Goal: Contribute content: Add original content to the website for others to see

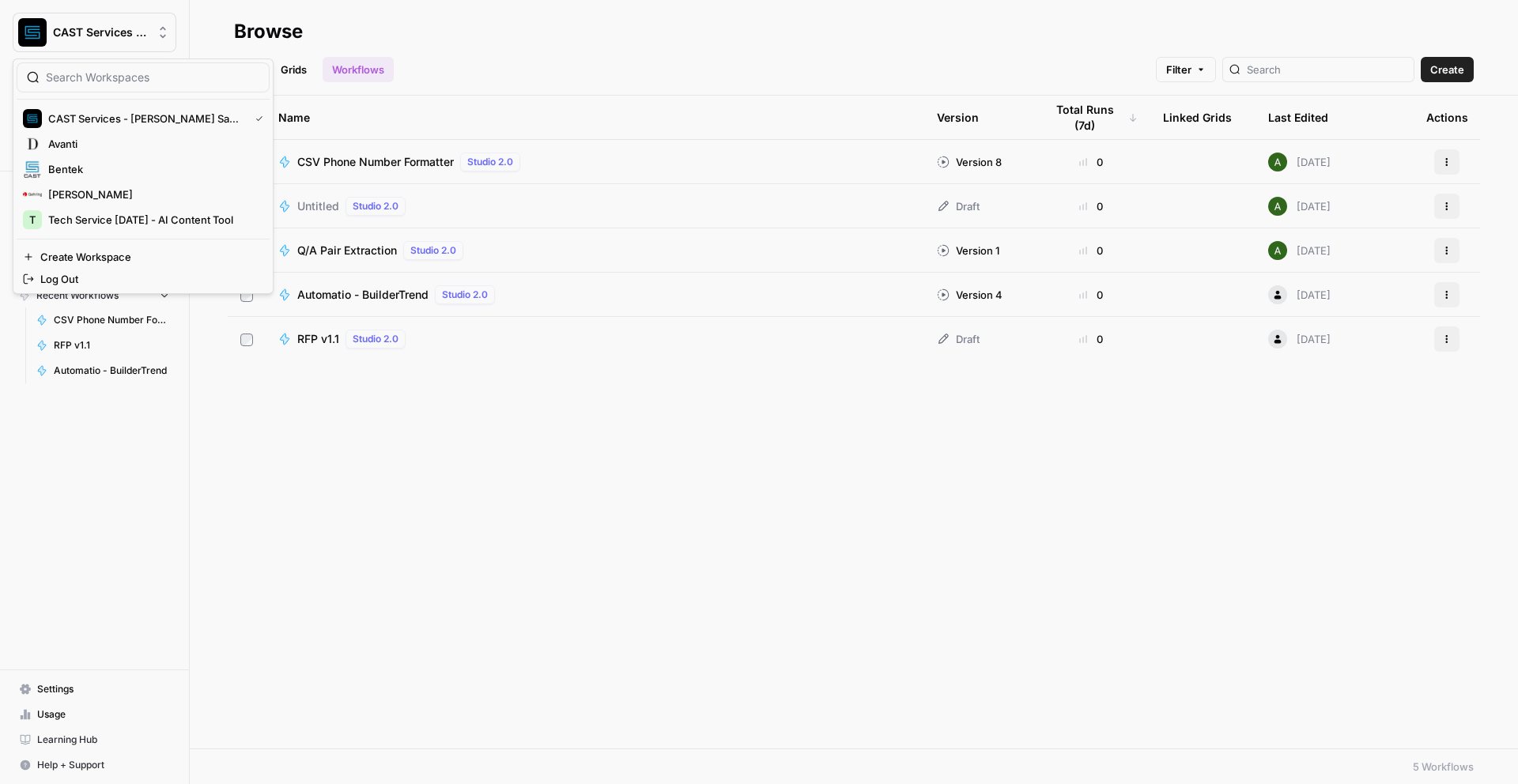
click at [102, 34] on span "CAST Services - [PERSON_NAME] Sandbox" at bounding box center [100, 32] width 95 height 16
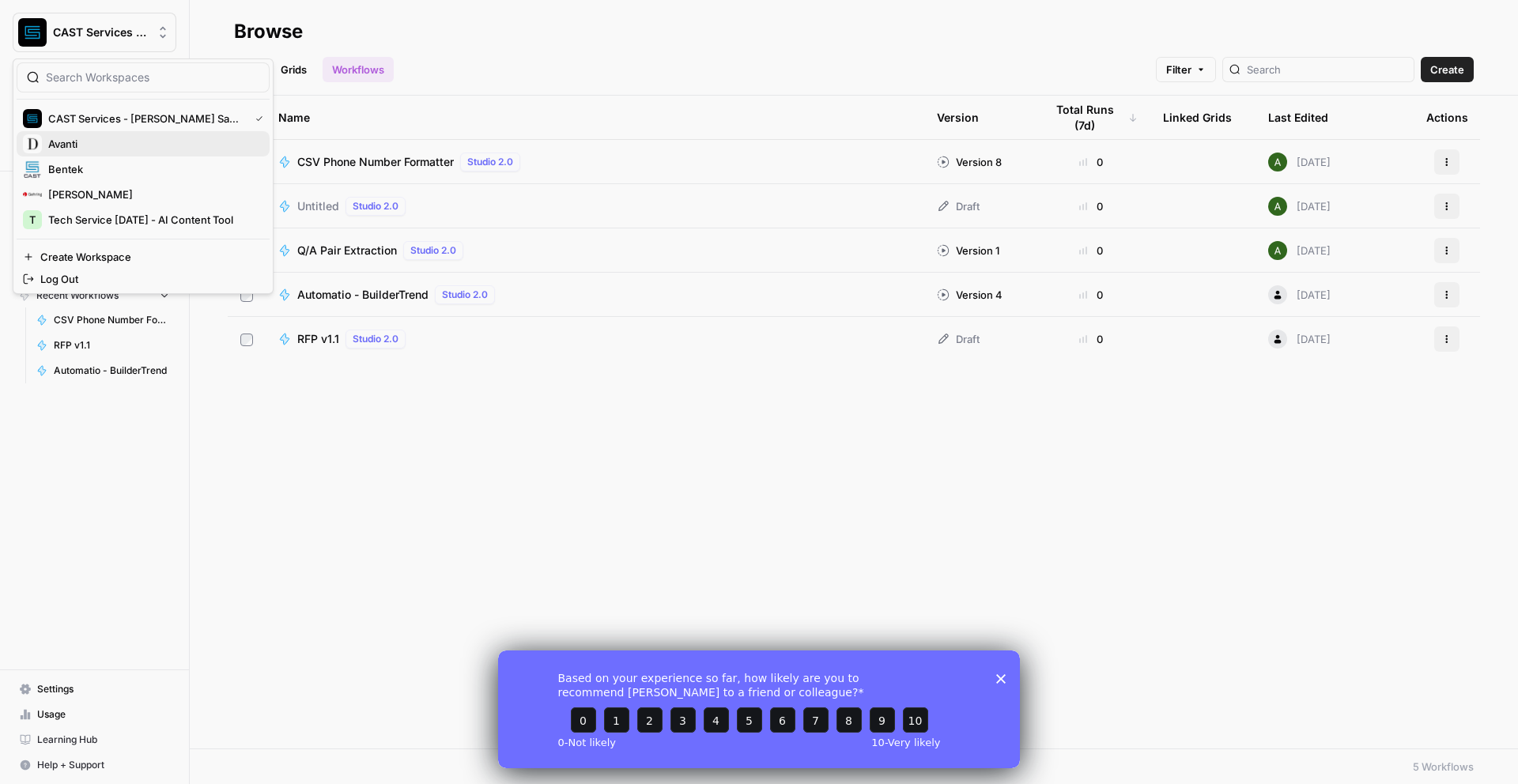
click at [83, 141] on span "Avanti" at bounding box center [152, 144] width 209 height 16
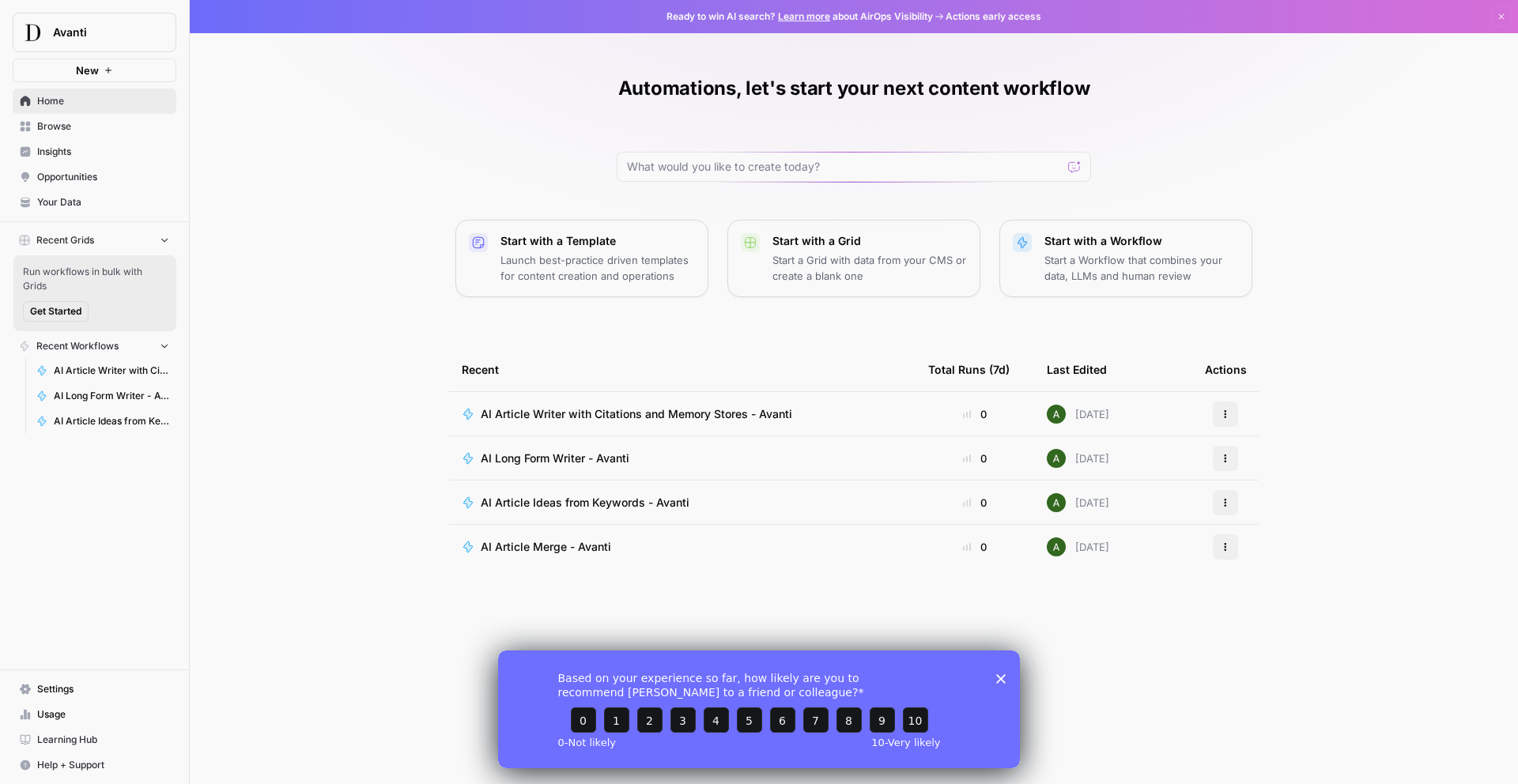
click at [1002, 681] on icon "Close survey" at bounding box center [1002, 679] width 10 height 10
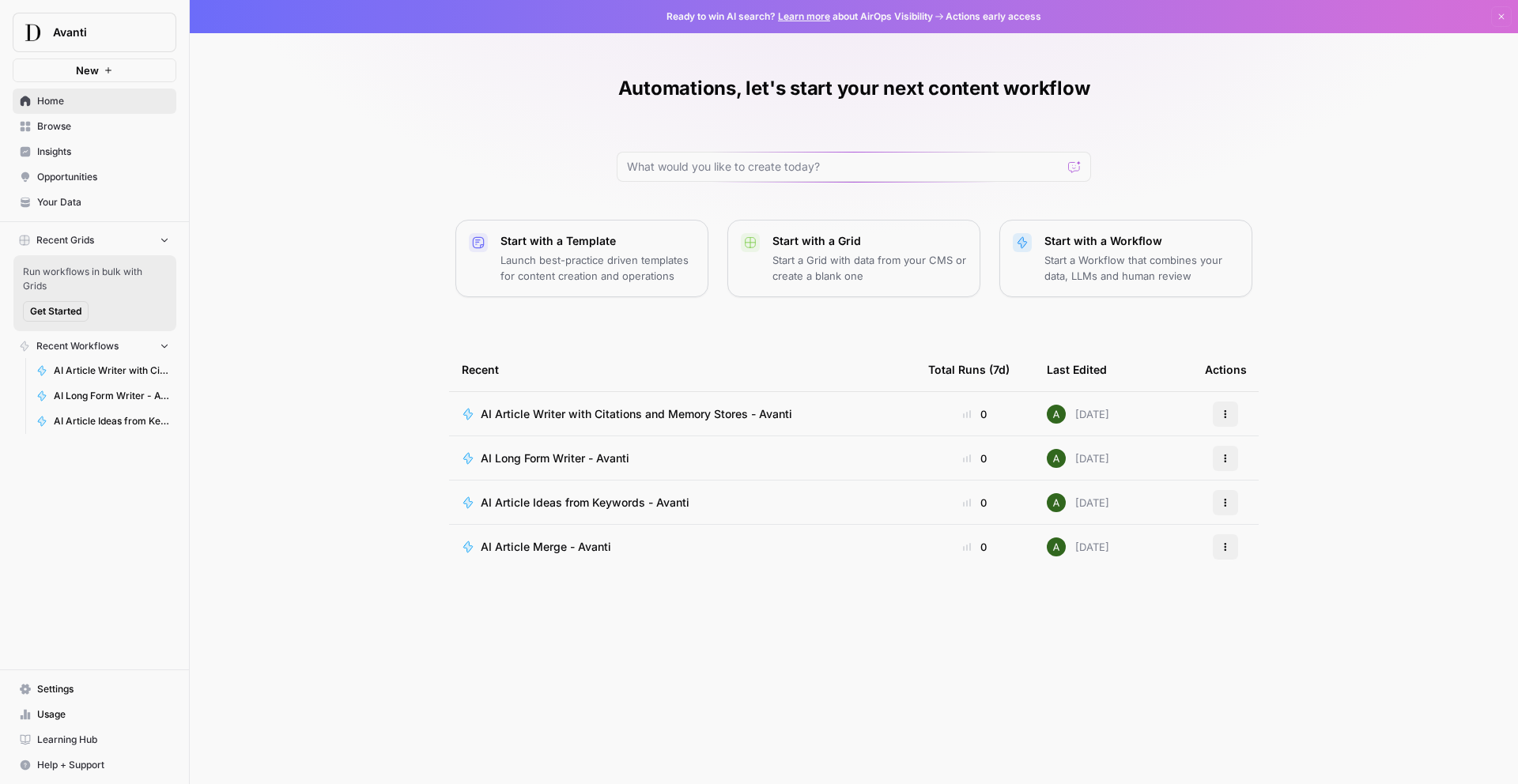
click at [46, 204] on span "Your Data" at bounding box center [103, 202] width 132 height 14
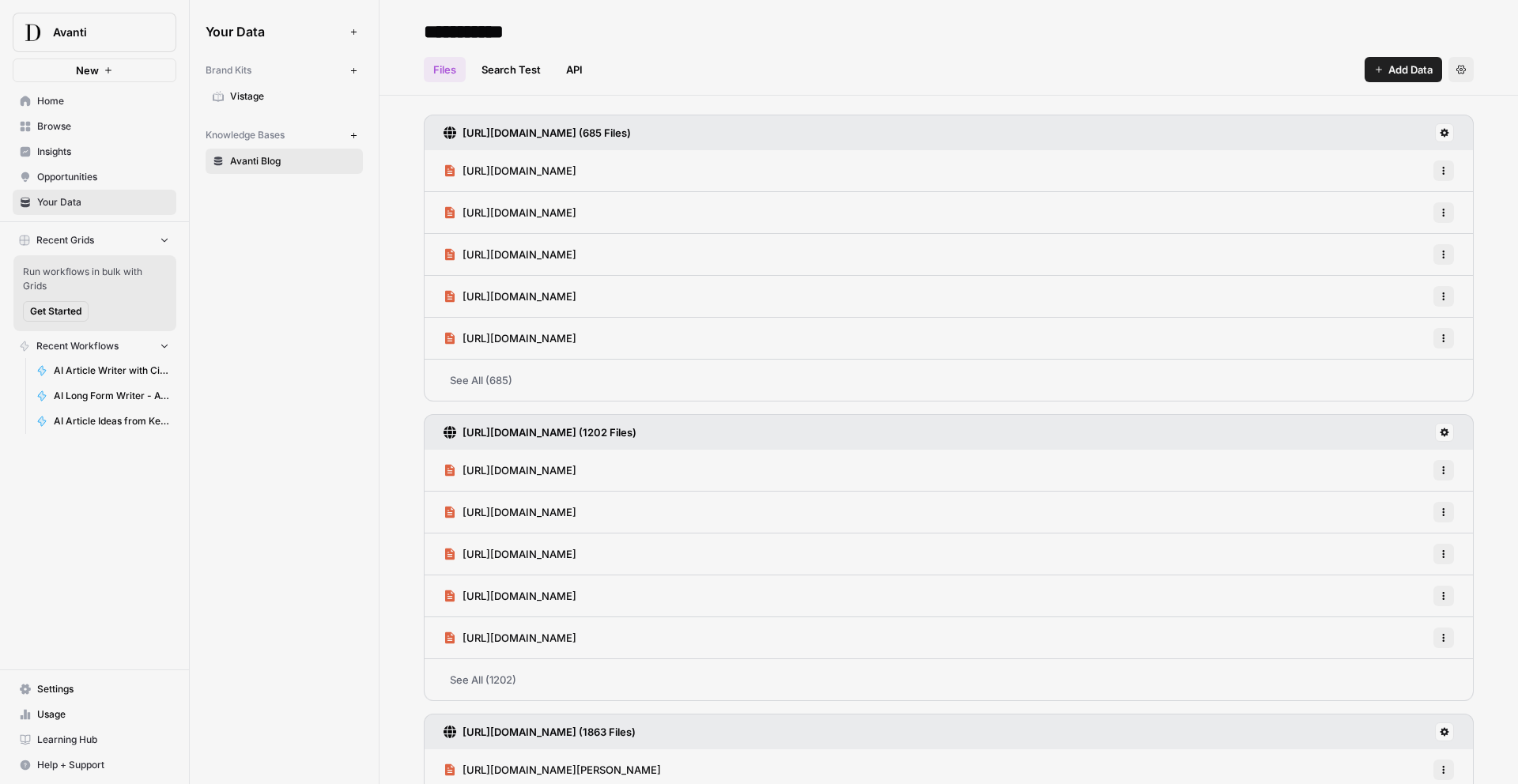
click at [570, 75] on link "API" at bounding box center [575, 70] width 35 height 26
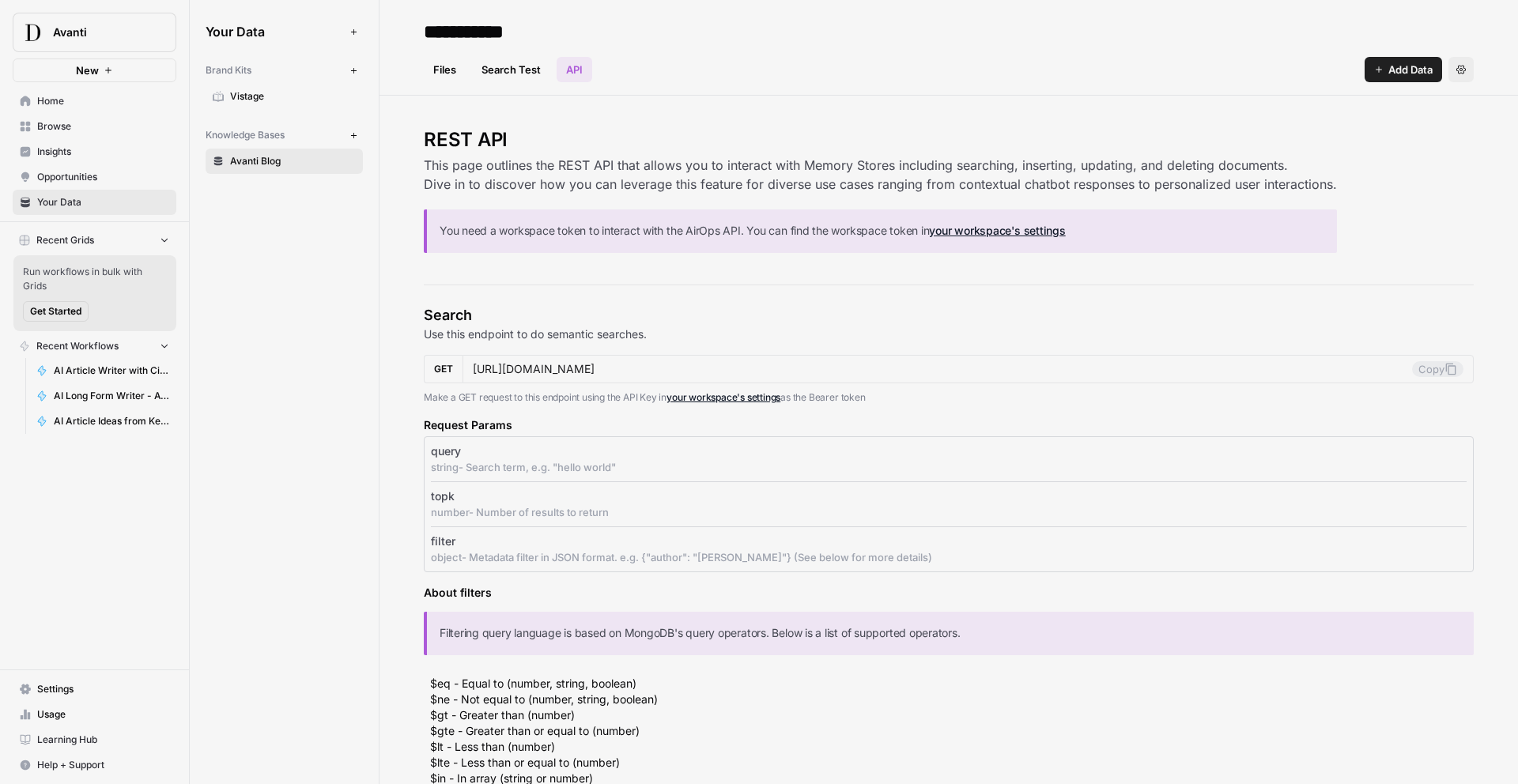
click at [446, 63] on link "Files" at bounding box center [445, 70] width 42 height 26
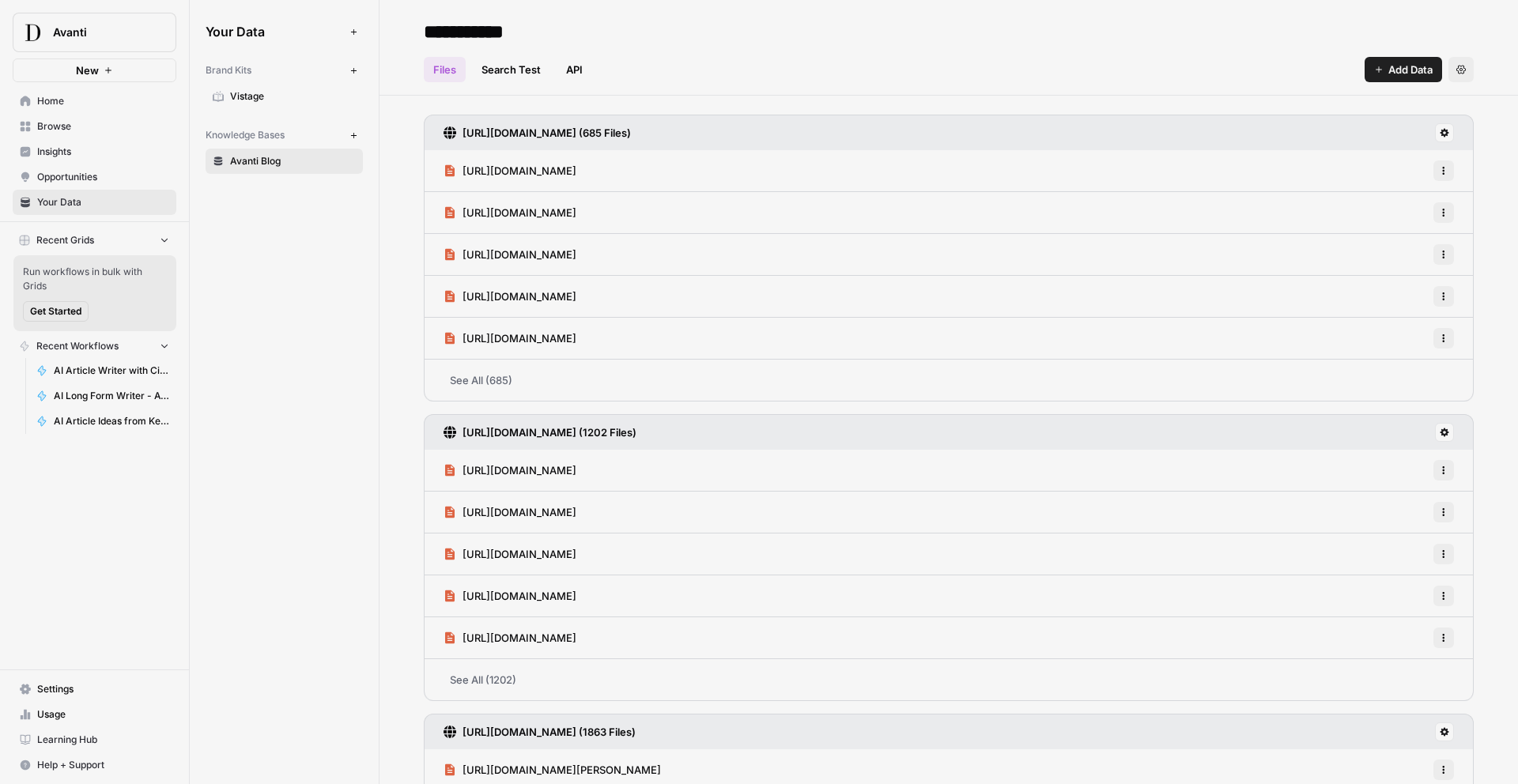
click at [1408, 68] on span "Add Data" at bounding box center [1410, 70] width 44 height 16
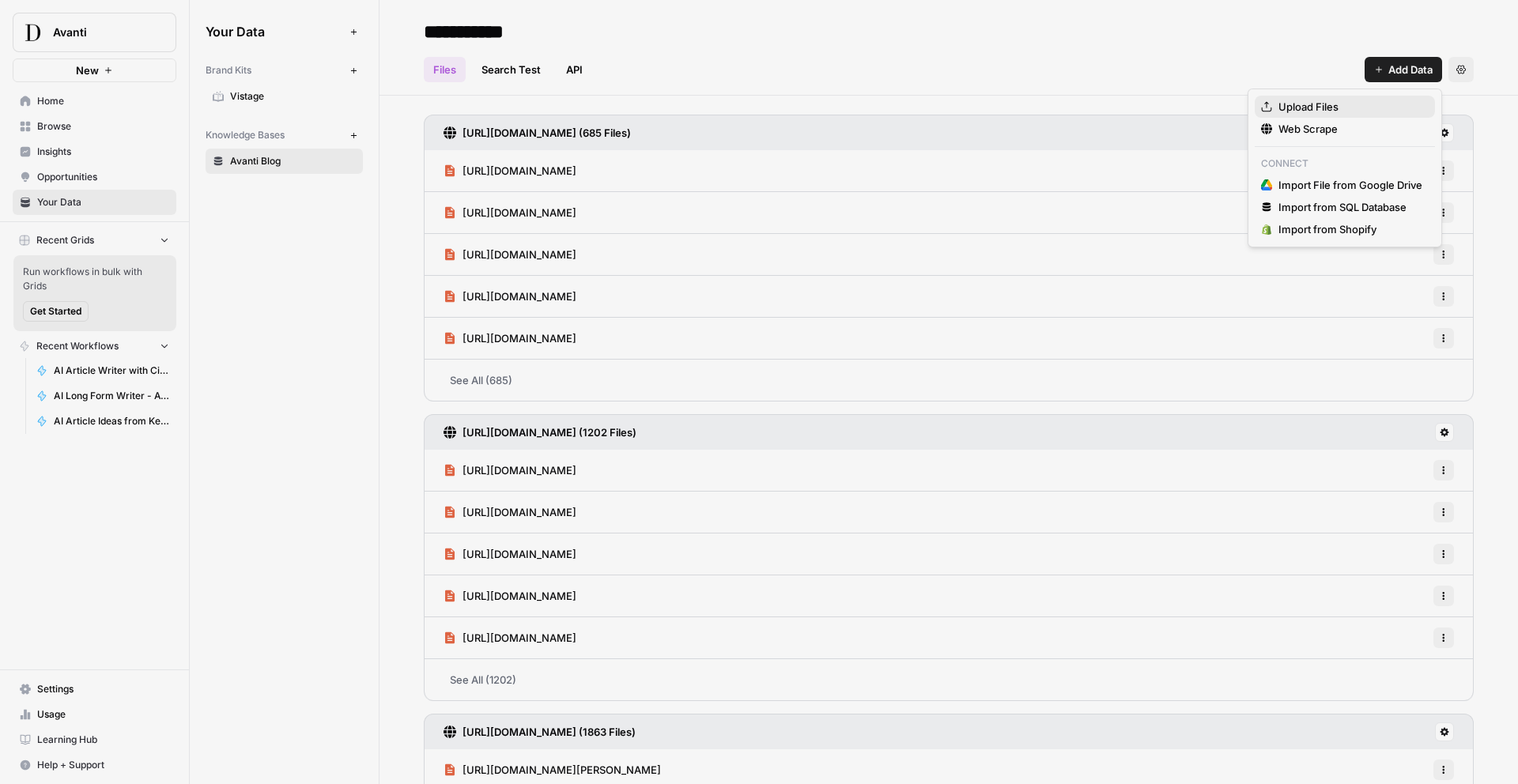
click at [1330, 108] on span "Upload Files" at bounding box center [1350, 106] width 144 height 16
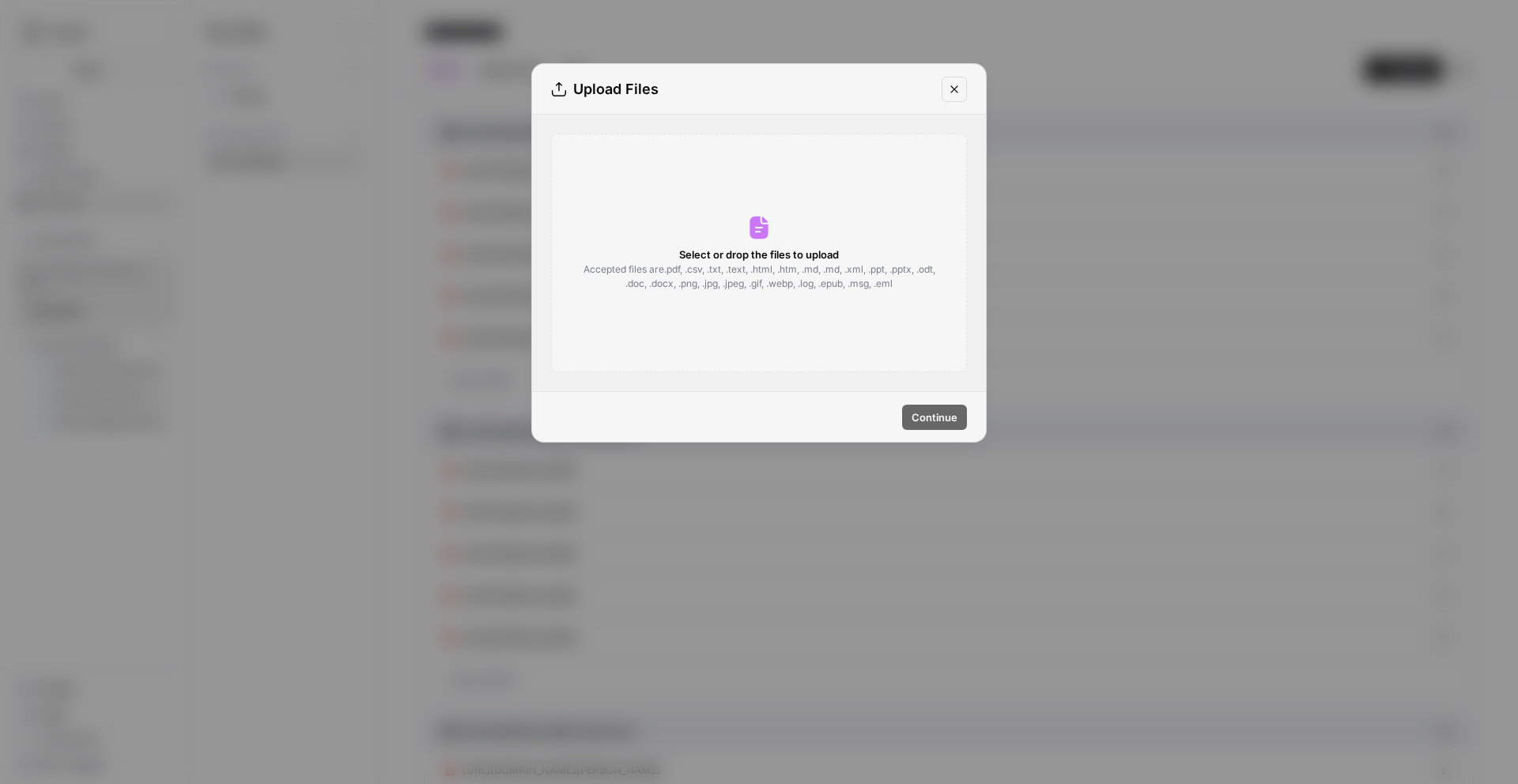
click at [795, 266] on span "Accepted files are .pdf, .csv, .txt, .text, .html, .htm, .md, .md, .xml, .ppt, …" at bounding box center [759, 276] width 354 height 29
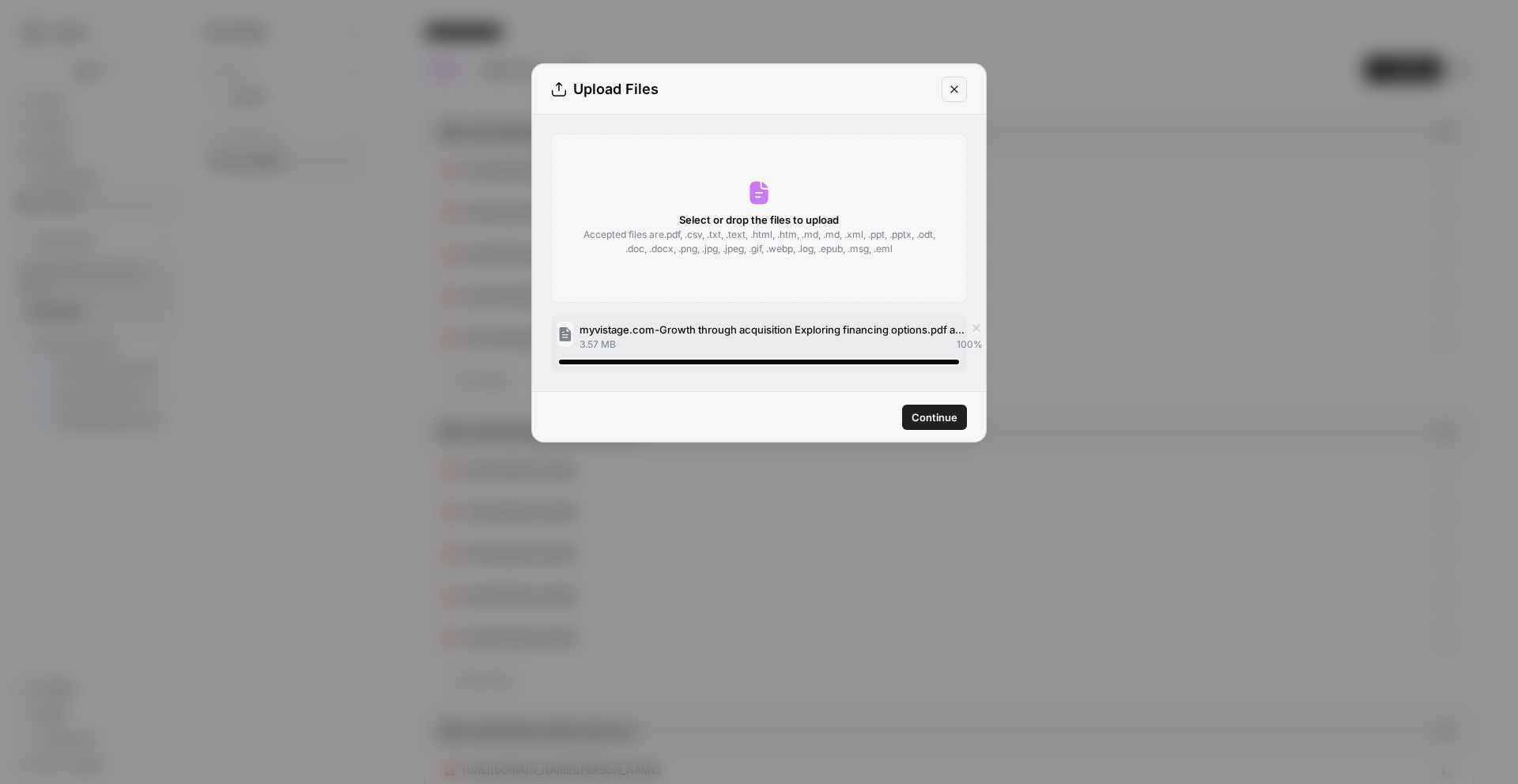
click at [921, 415] on span "Continue" at bounding box center [935, 417] width 46 height 16
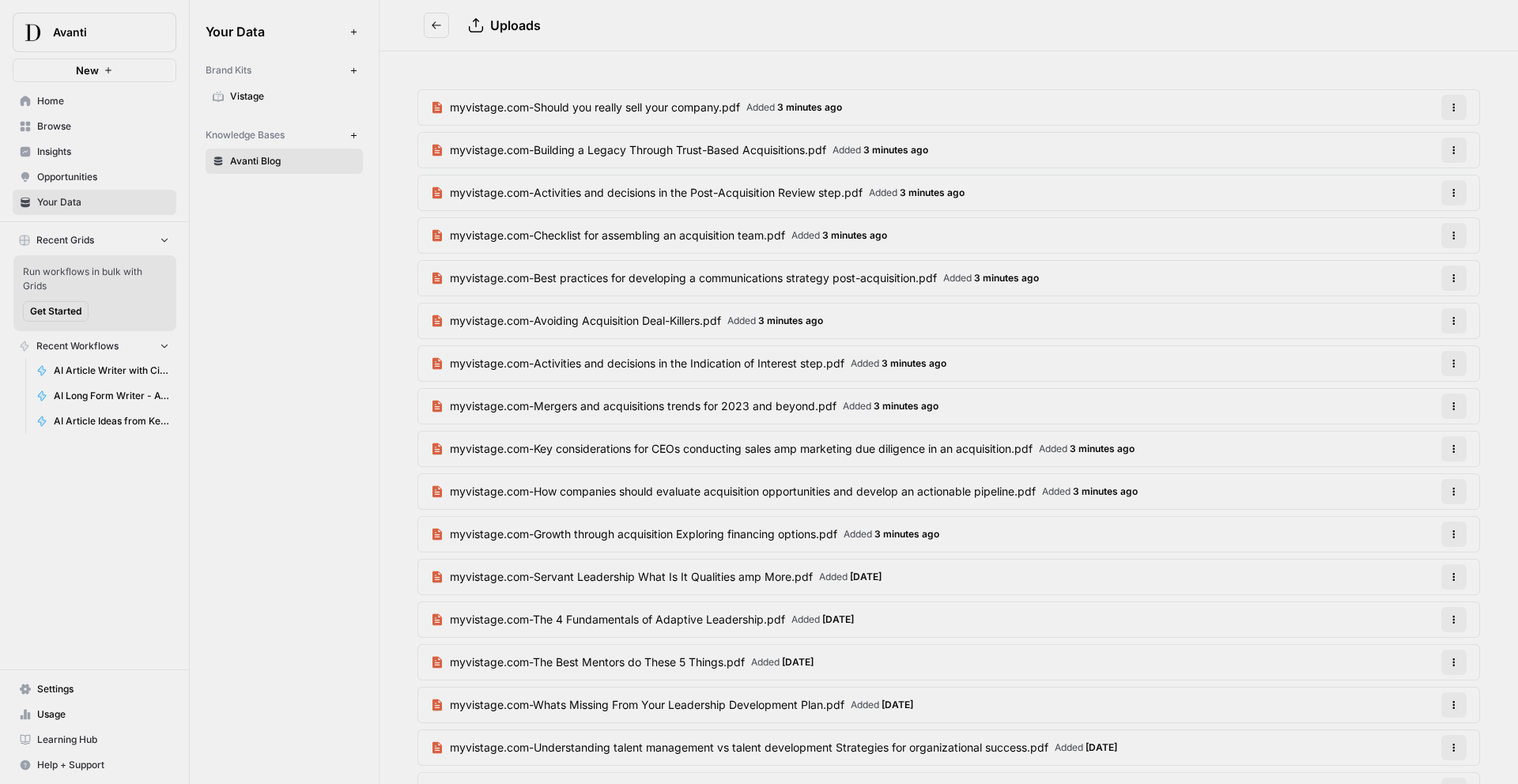
click at [132, 373] on span "AI Article Writer with Citations and Memory Stores - Avanti" at bounding box center [111, 371] width 115 height 14
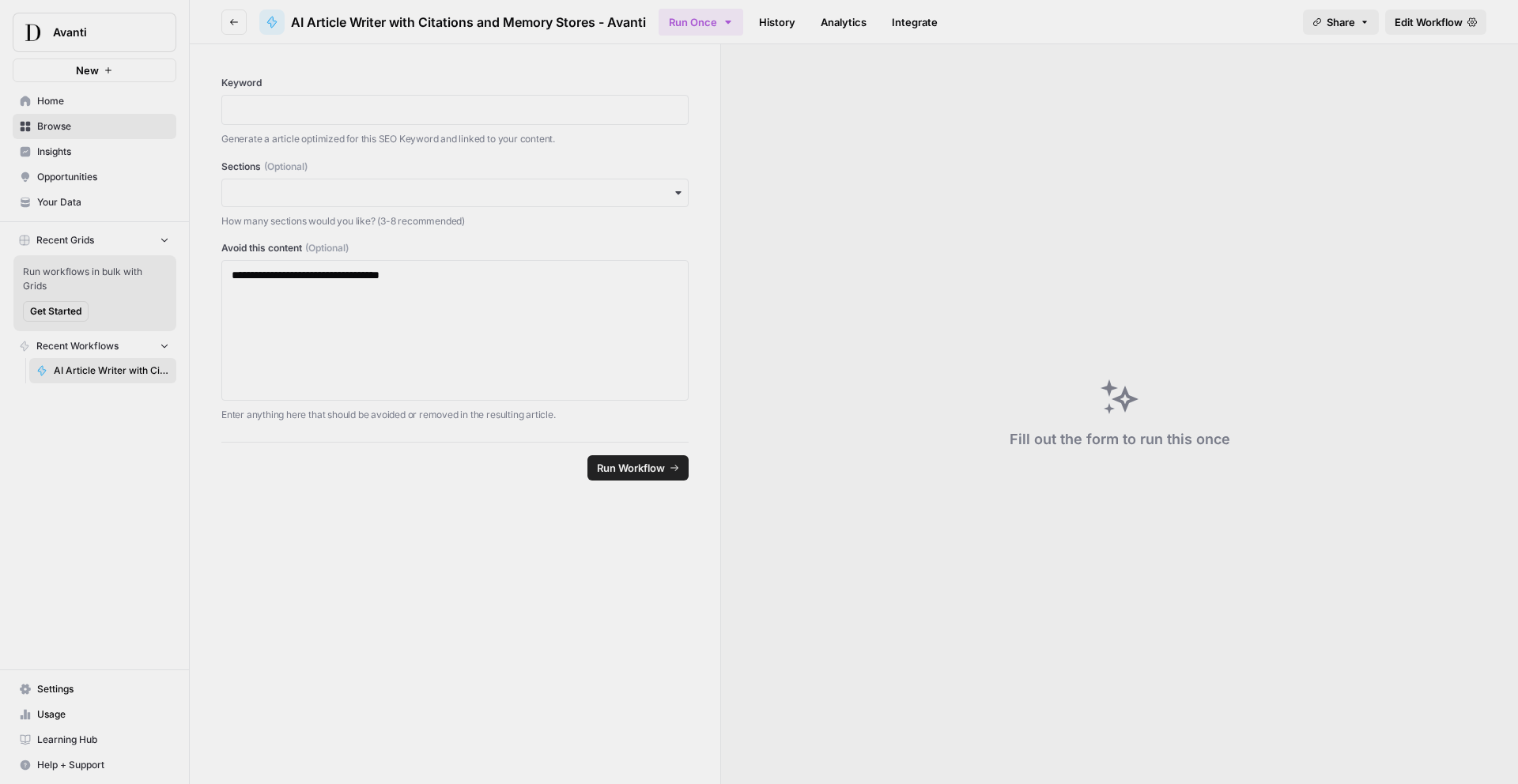
click at [153, 348] on button "Recent Workflows" at bounding box center [94, 346] width 163 height 24
click at [155, 347] on button "Recent Workflows" at bounding box center [94, 346] width 163 height 24
click at [236, 22] on icon "button" at bounding box center [234, 22] width 8 height 6
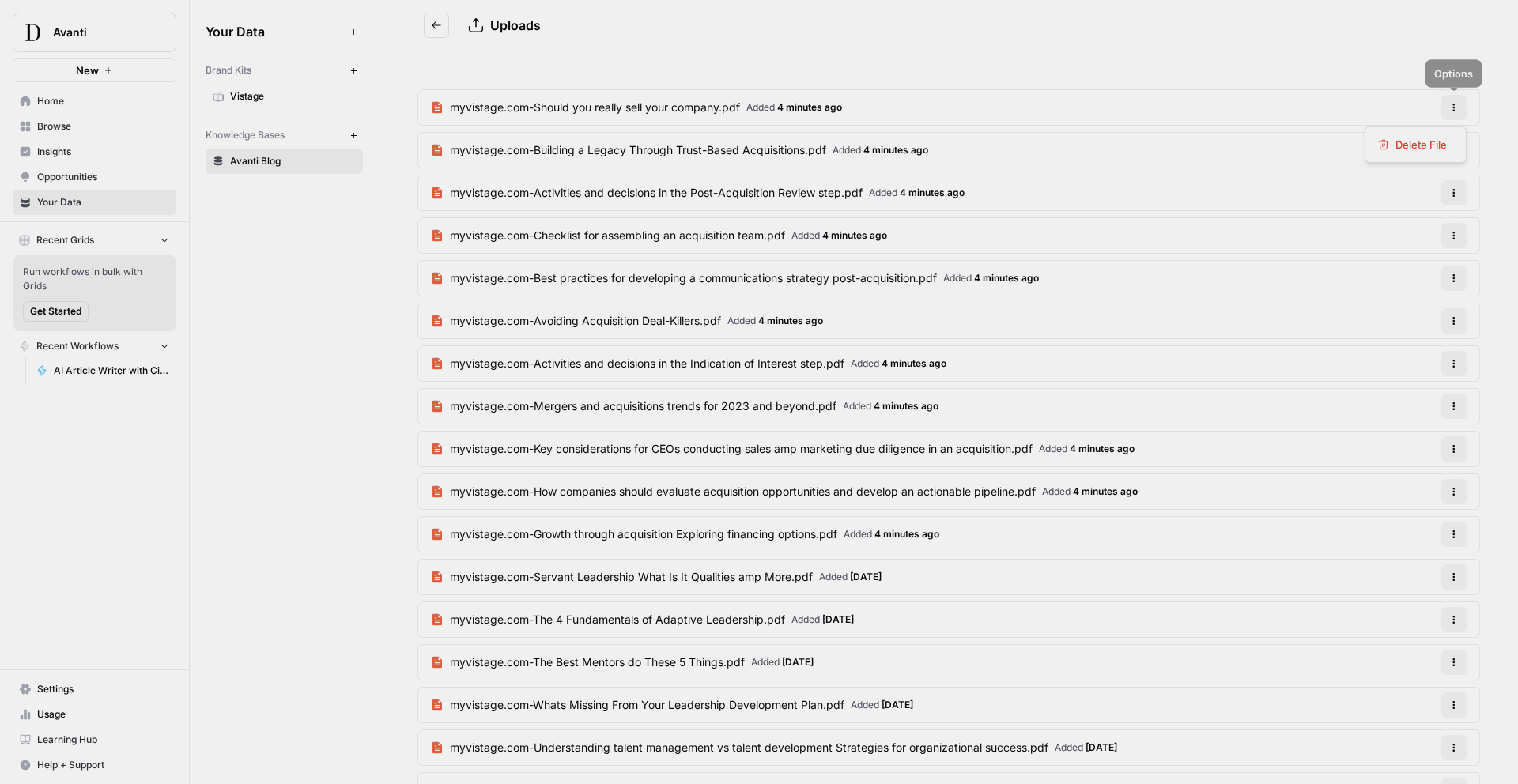
click at [1449, 103] on icon "button" at bounding box center [1454, 107] width 10 height 10
click at [1272, 48] on header "Uploads" at bounding box center [948, 26] width 1138 height 51
